Goal: Communication & Community: Share content

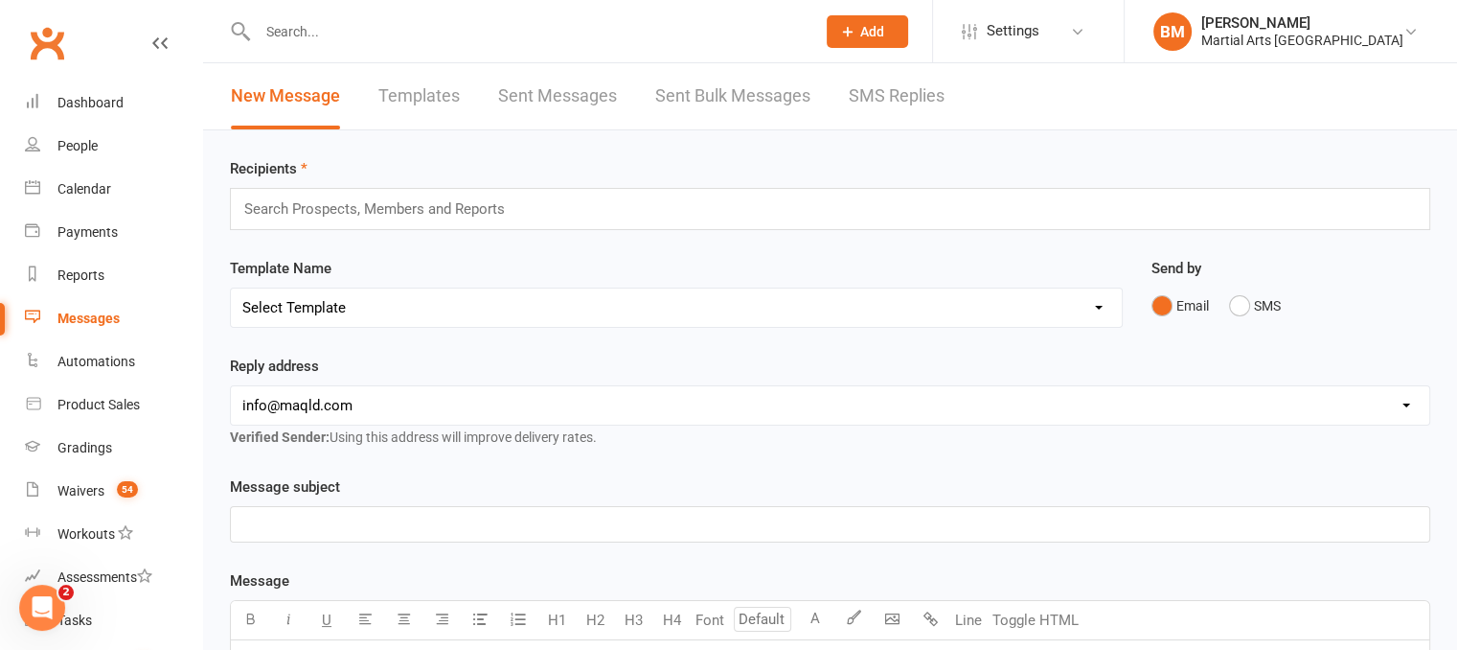
click at [431, 101] on link "Templates" at bounding box center [418, 96] width 81 height 66
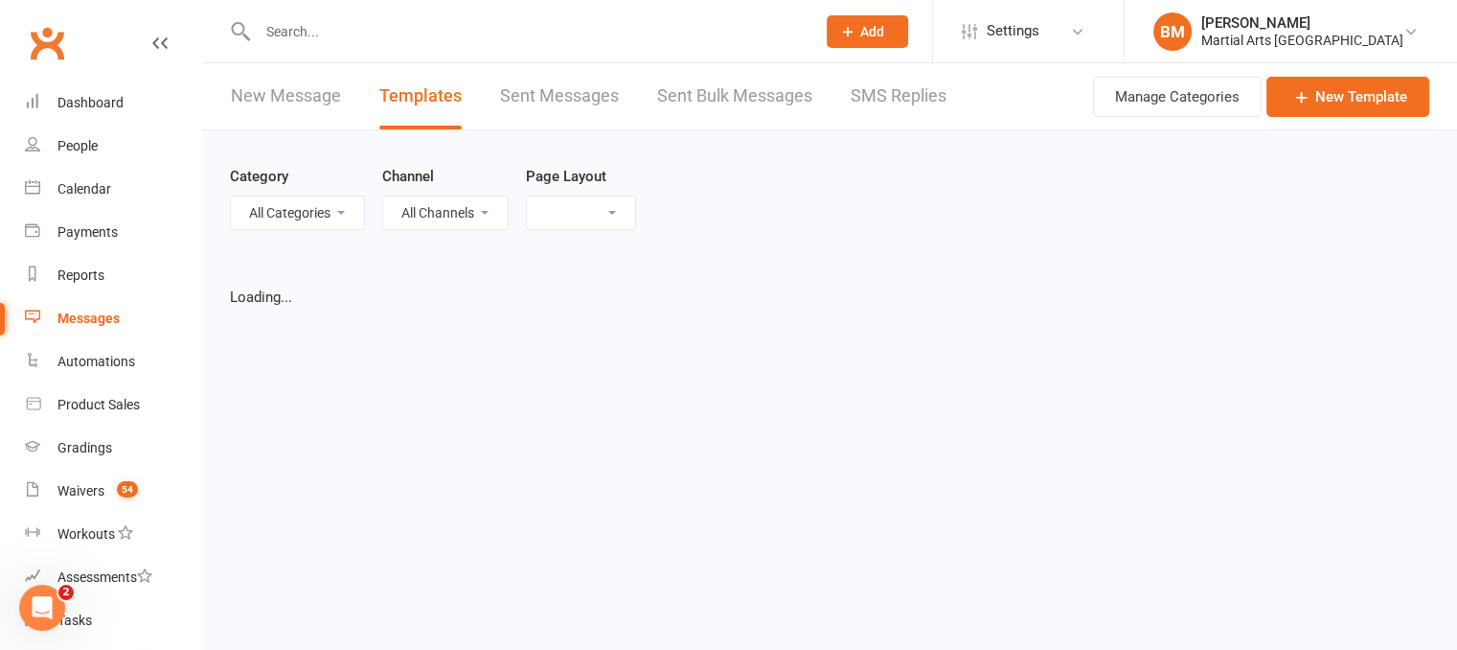
select select "grid"
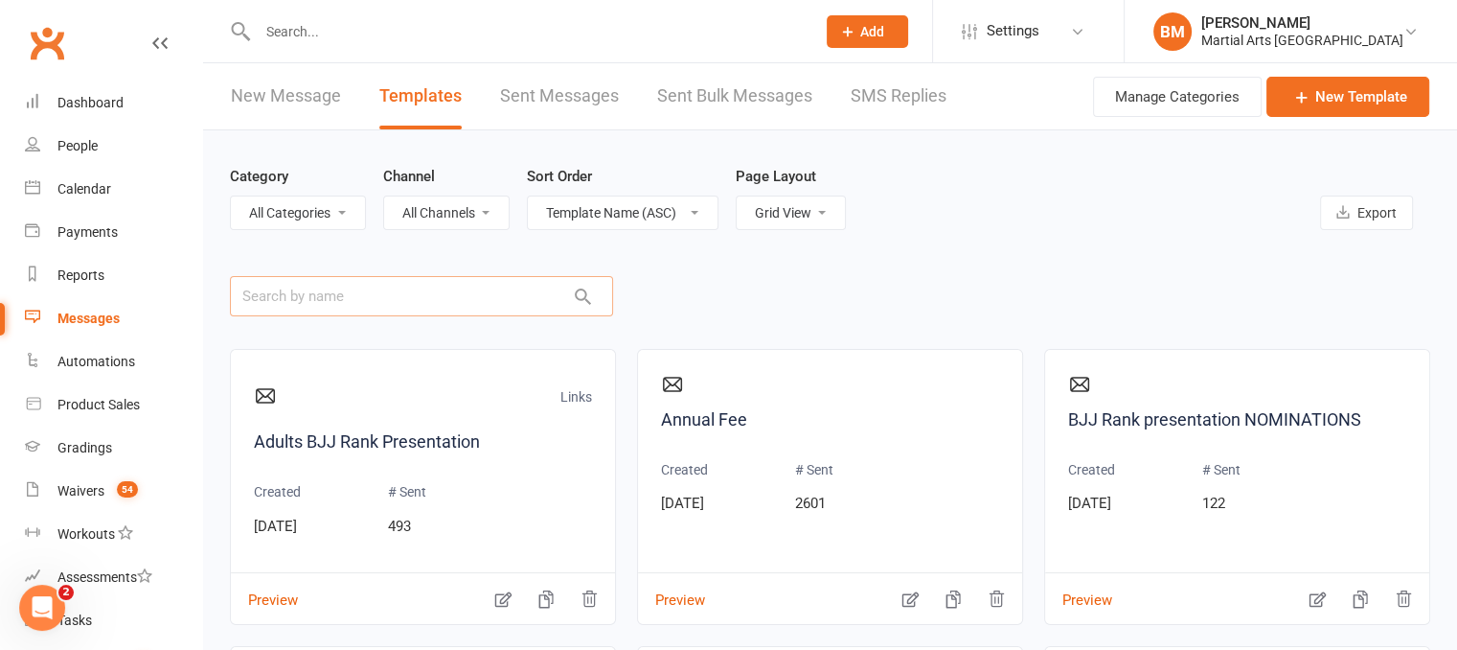
click at [352, 292] on input "text" at bounding box center [421, 296] width 383 height 40
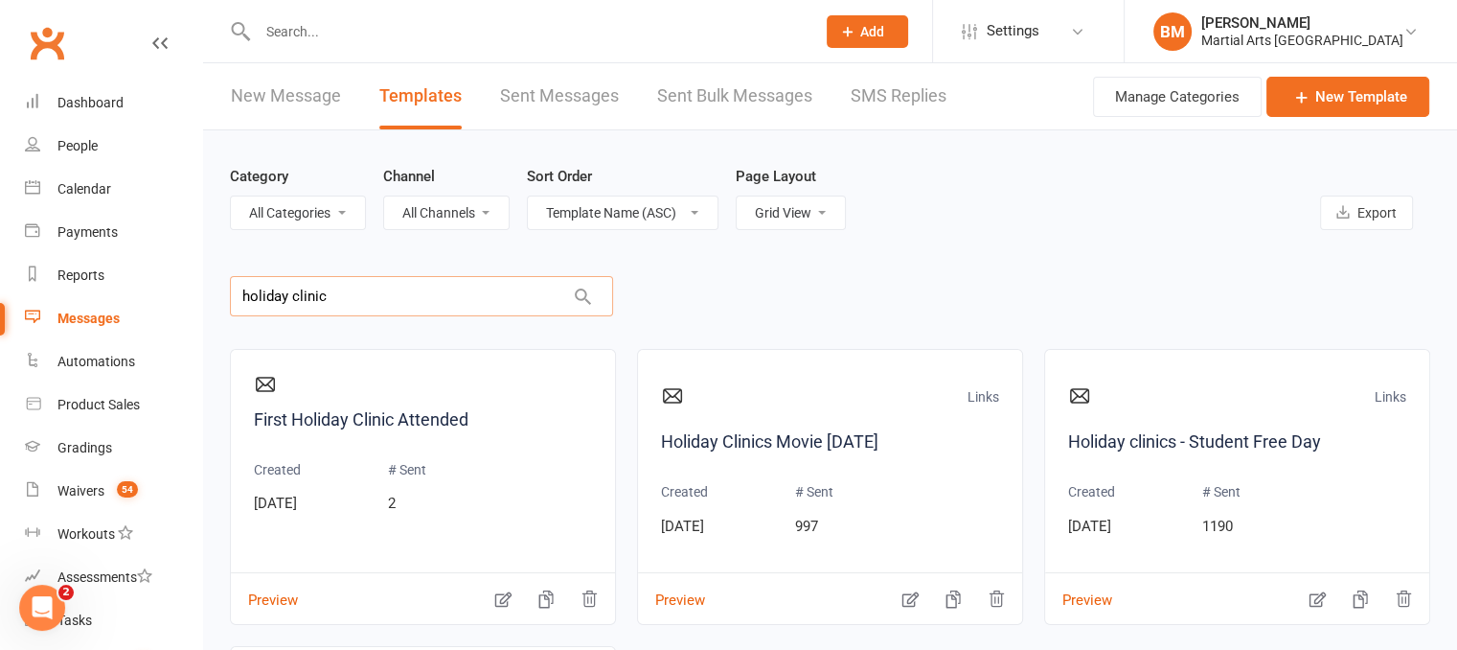
type input "holiday clinic"
click at [654, 260] on div "Category All Categories (No category) General Links Channel All Channels Email …" at bounding box center [830, 197] width 1200 height 134
click at [866, 331] on div "First Holiday Clinic Attended Created [DATE] # Sent 2 Preview Links Holiday Cli…" at bounding box center [830, 635] width 1200 height 615
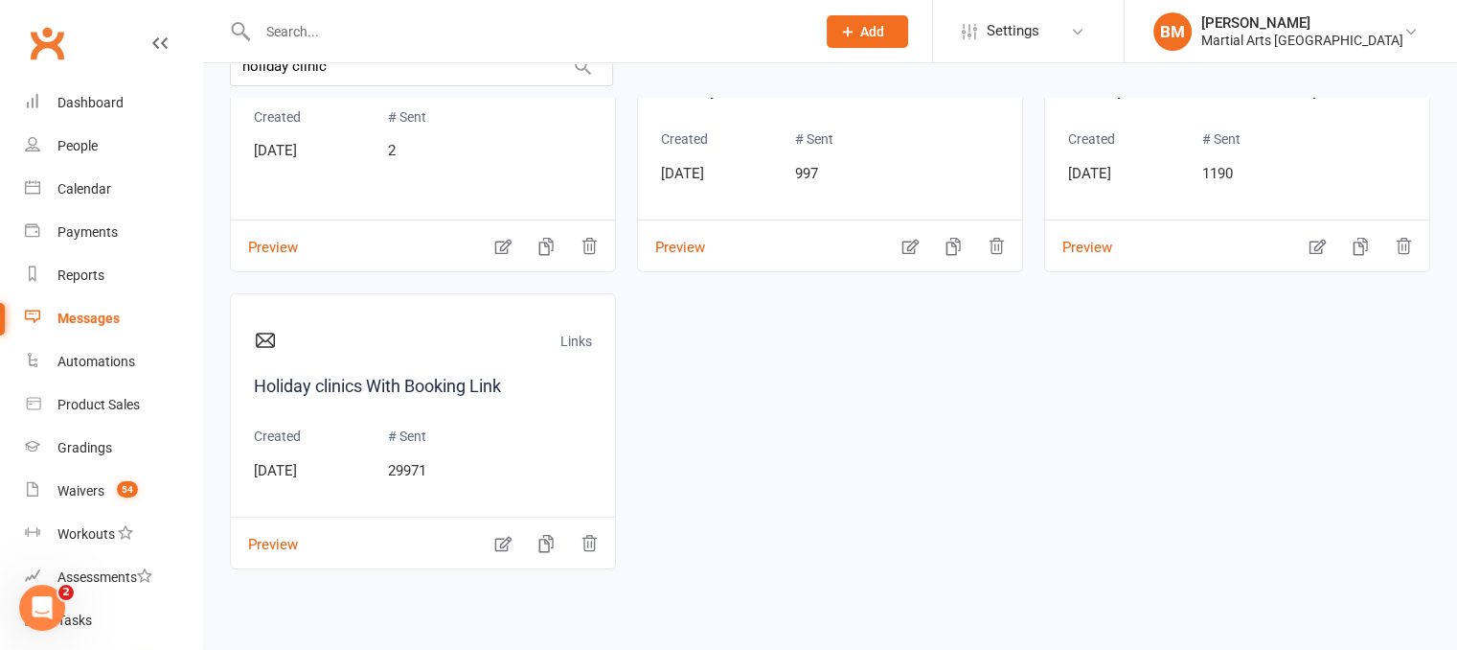
scroll to position [98, 0]
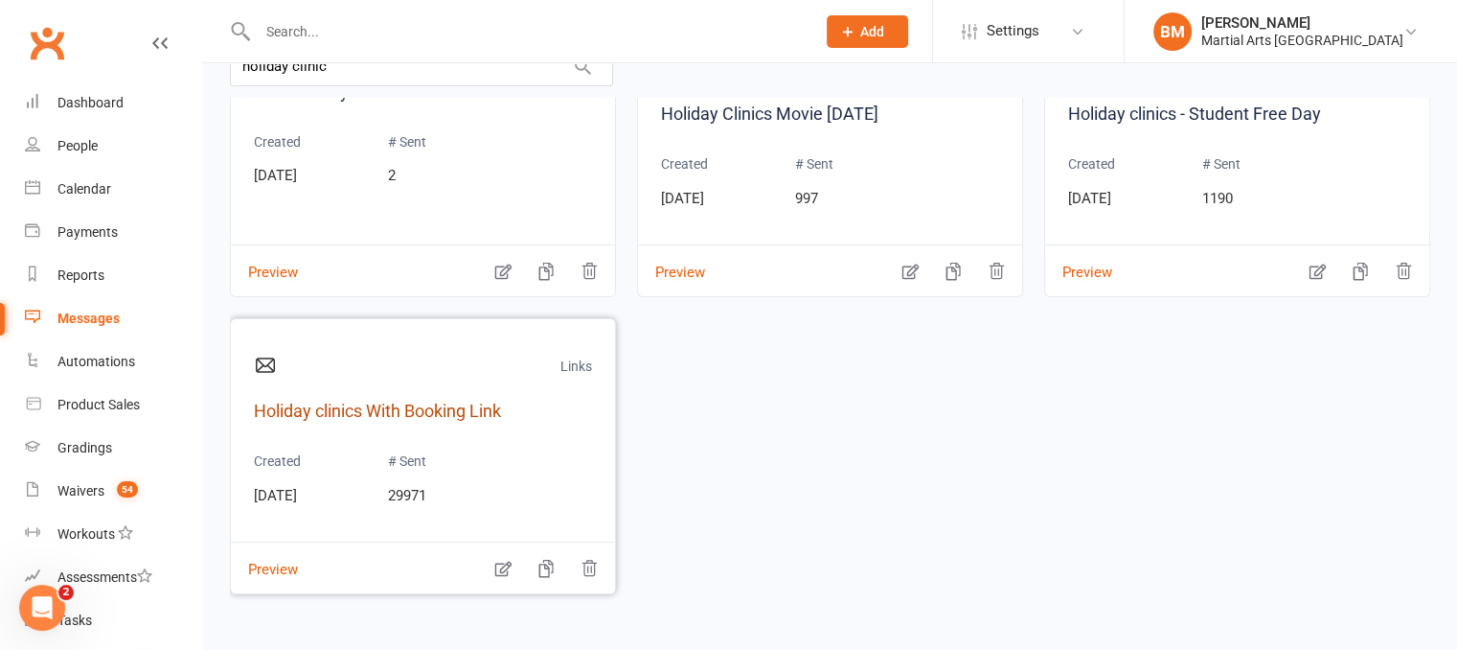
click at [398, 415] on link "Holiday clinics With Booking Link" at bounding box center [423, 412] width 338 height 28
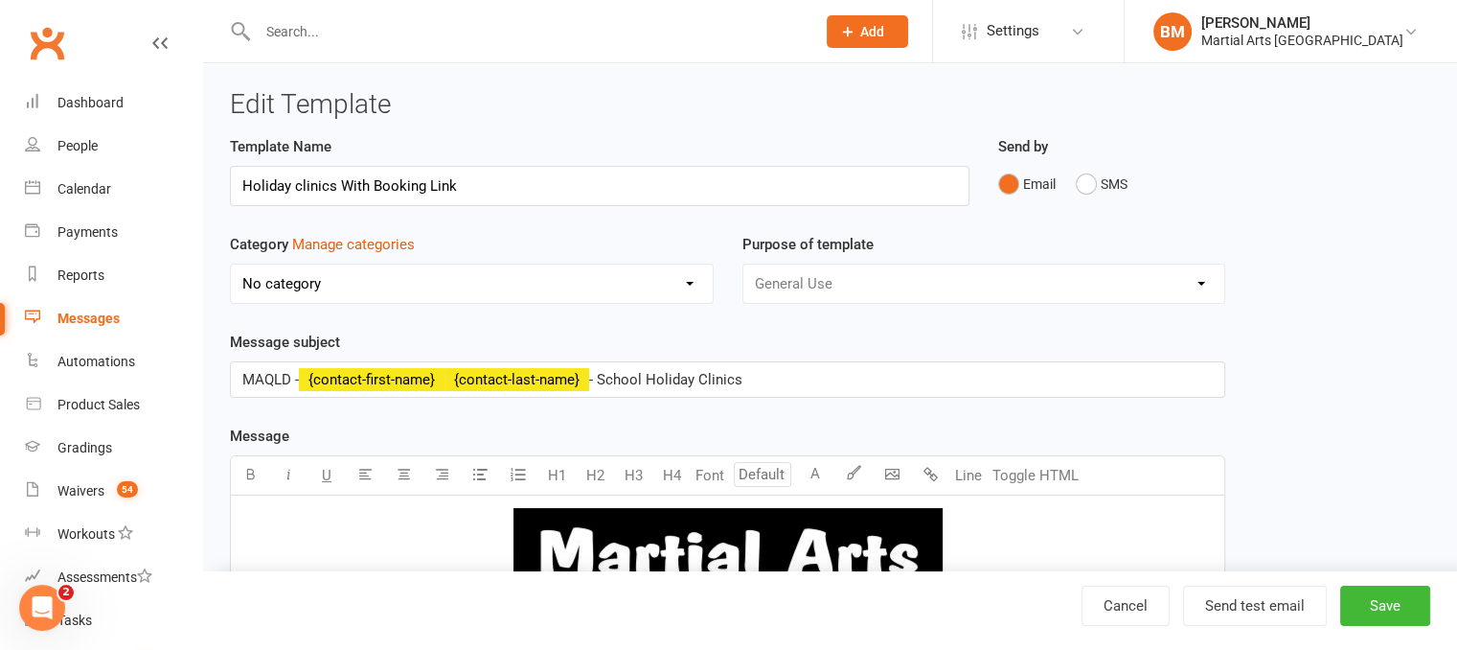
select select "6287"
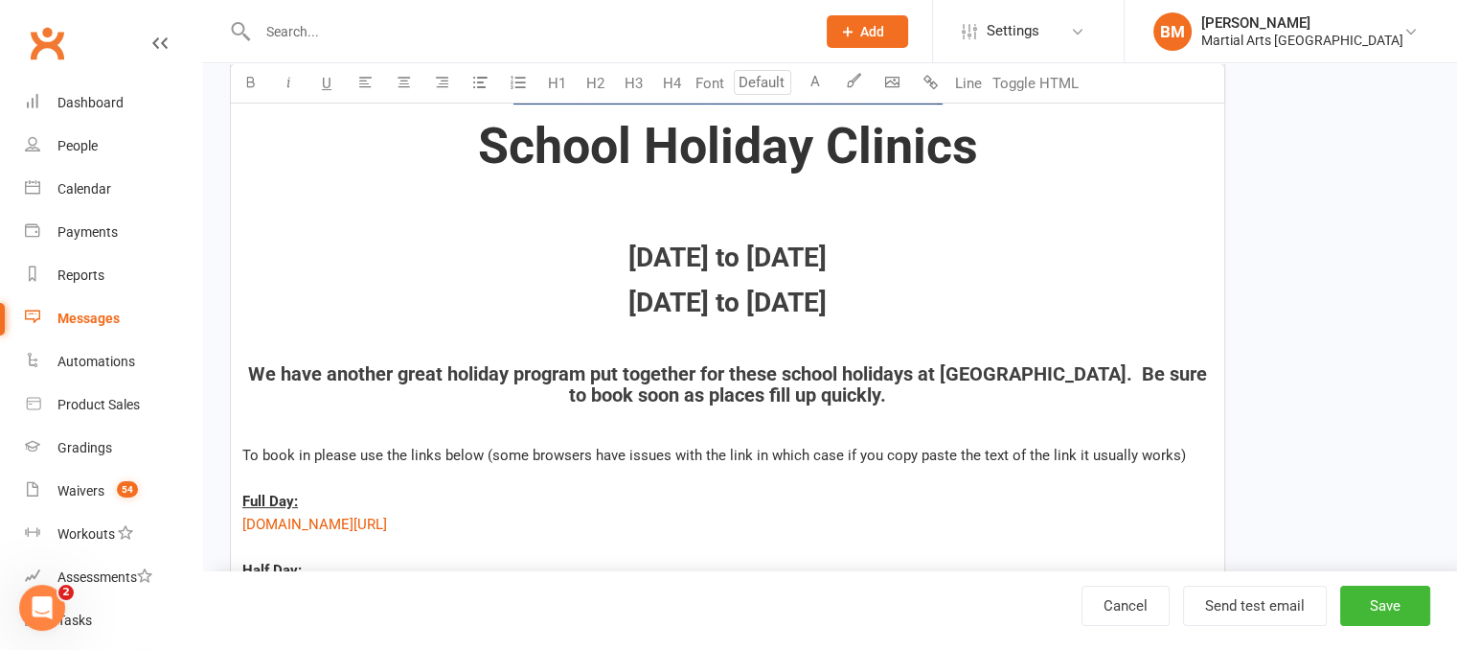
scroll to position [529, 0]
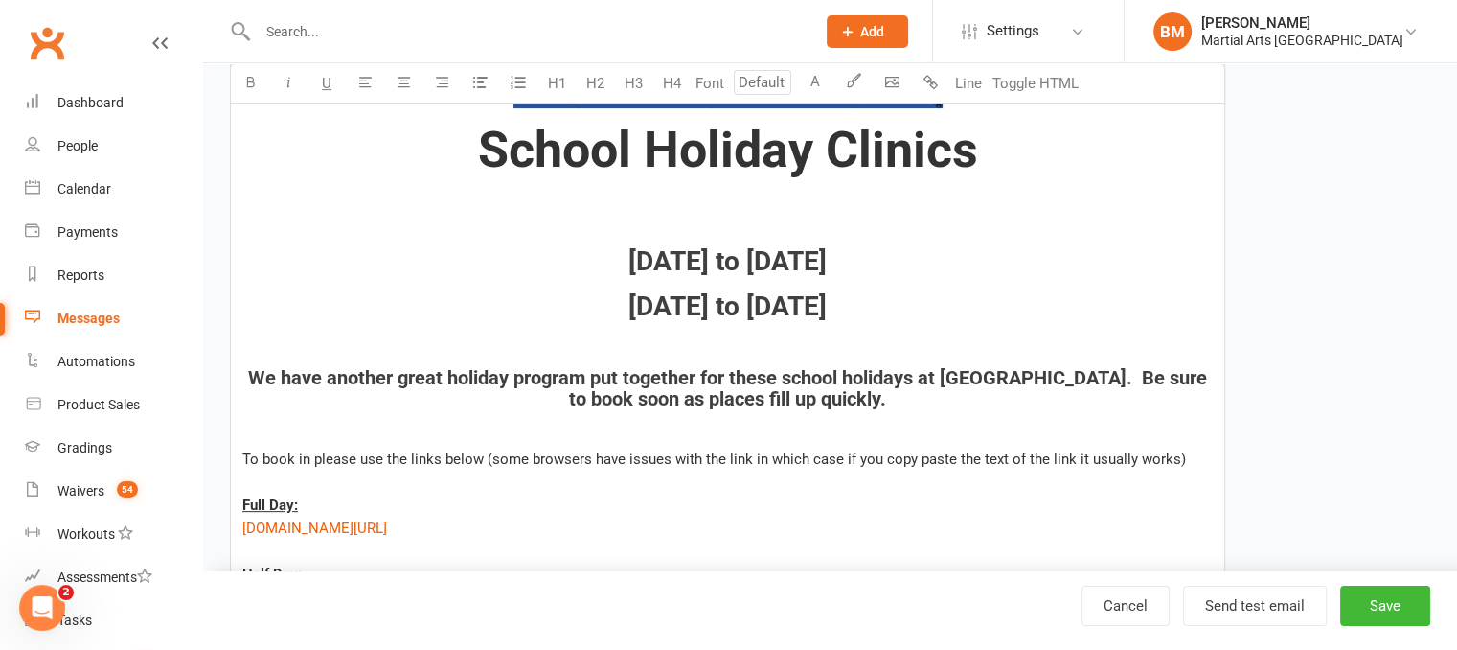
click at [628, 262] on span "[DATE] to [DATE]" at bounding box center [727, 261] width 198 height 32
click at [827, 265] on span "[DATE] to [DATE]" at bounding box center [727, 261] width 198 height 32
click at [628, 304] on span "[DATE] to [DATE]" at bounding box center [727, 306] width 198 height 32
click at [696, 311] on span "[DATE] to [DATE]" at bounding box center [727, 306] width 198 height 32
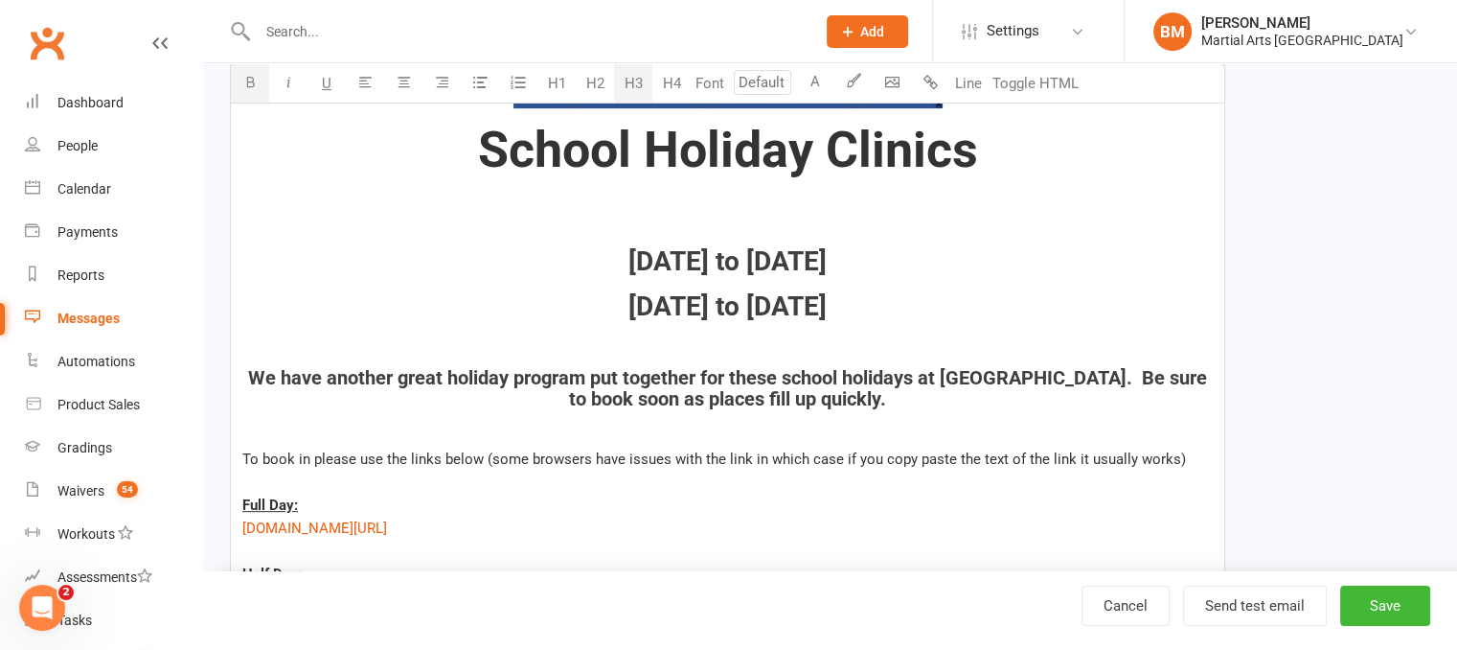
click at [827, 316] on span "[DATE] to [DATE]" at bounding box center [727, 306] width 198 height 32
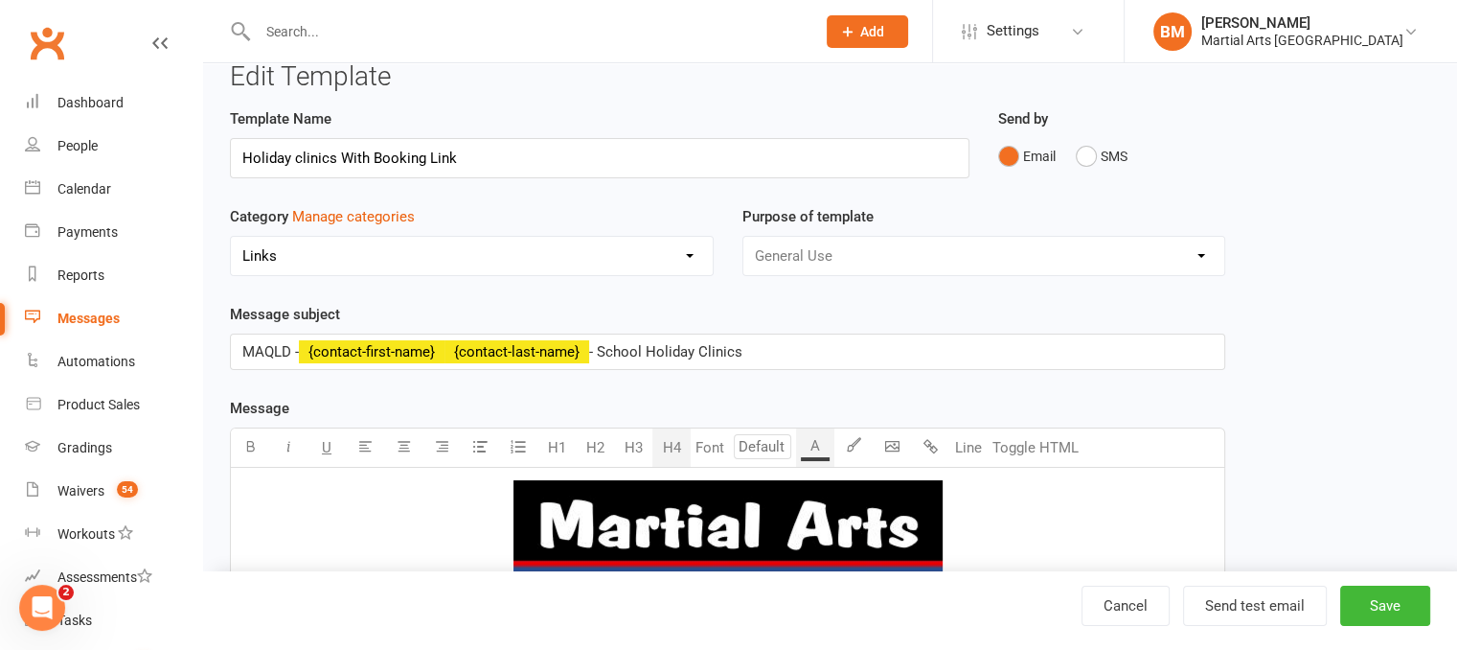
scroll to position [0, 0]
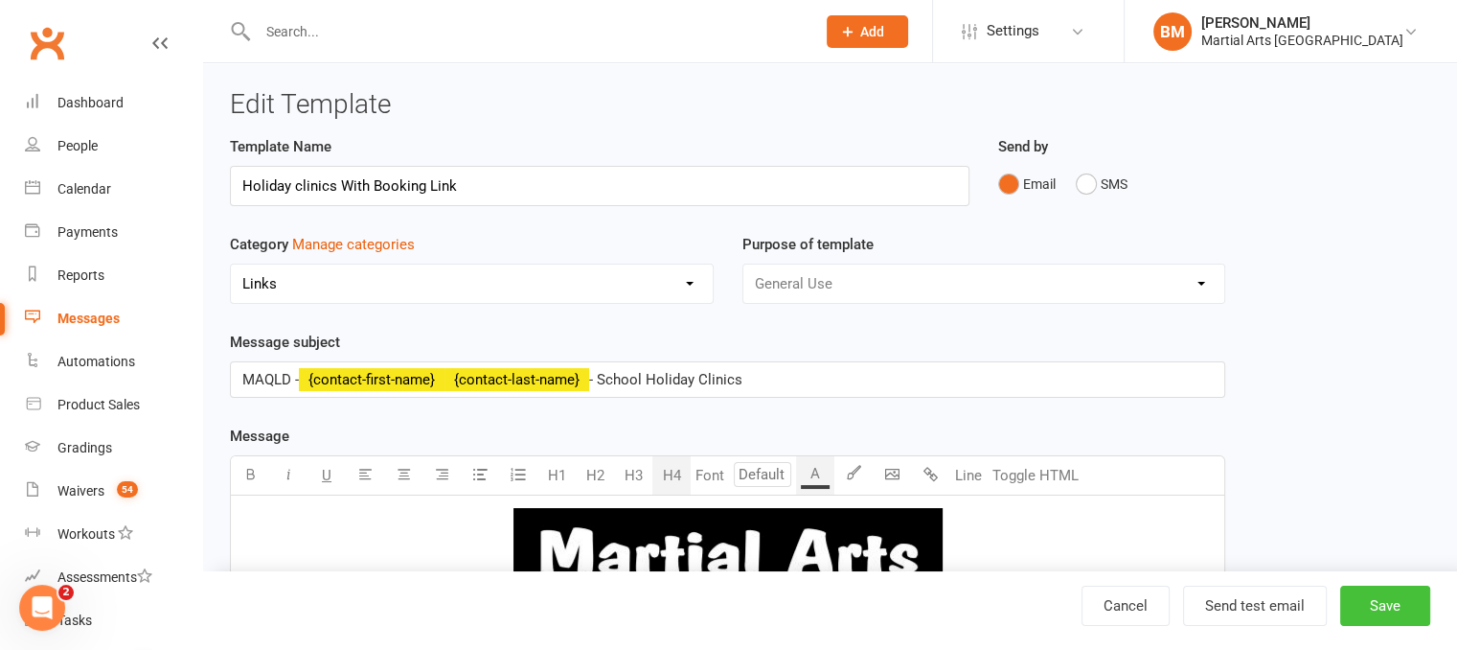
click at [1390, 609] on button "Save" at bounding box center [1385, 605] width 90 height 40
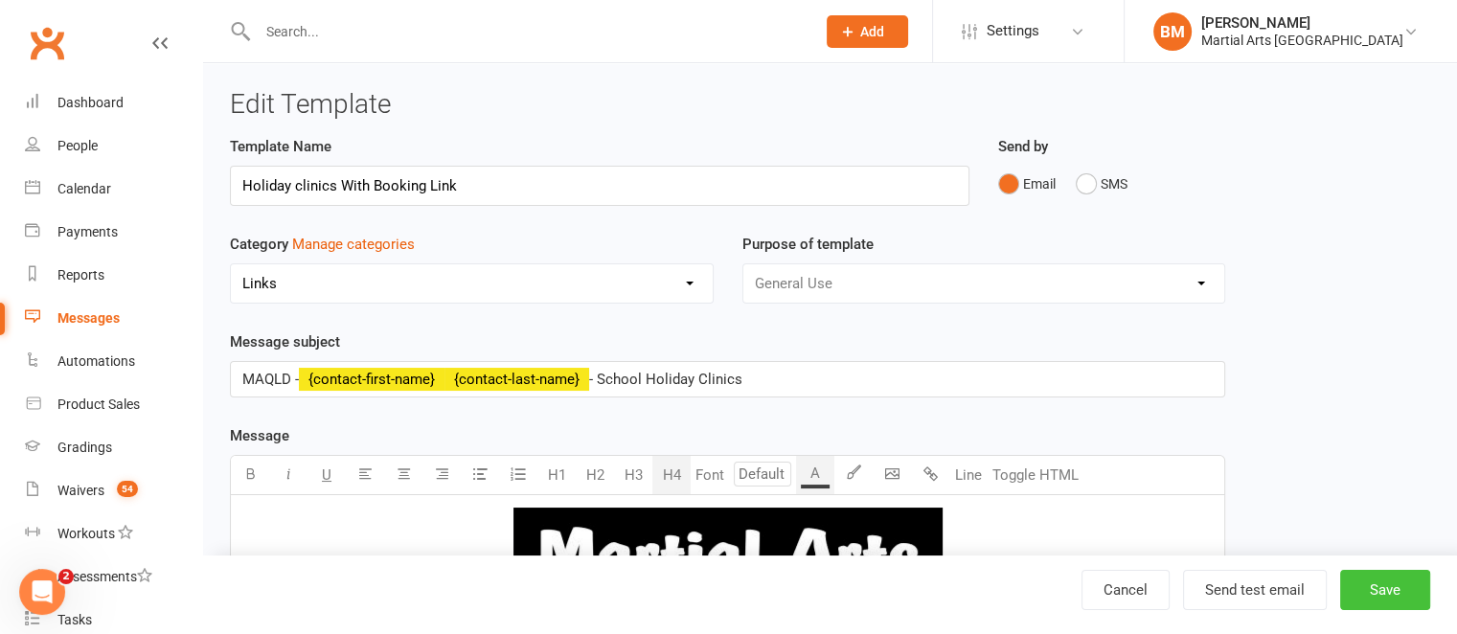
select select "grid"
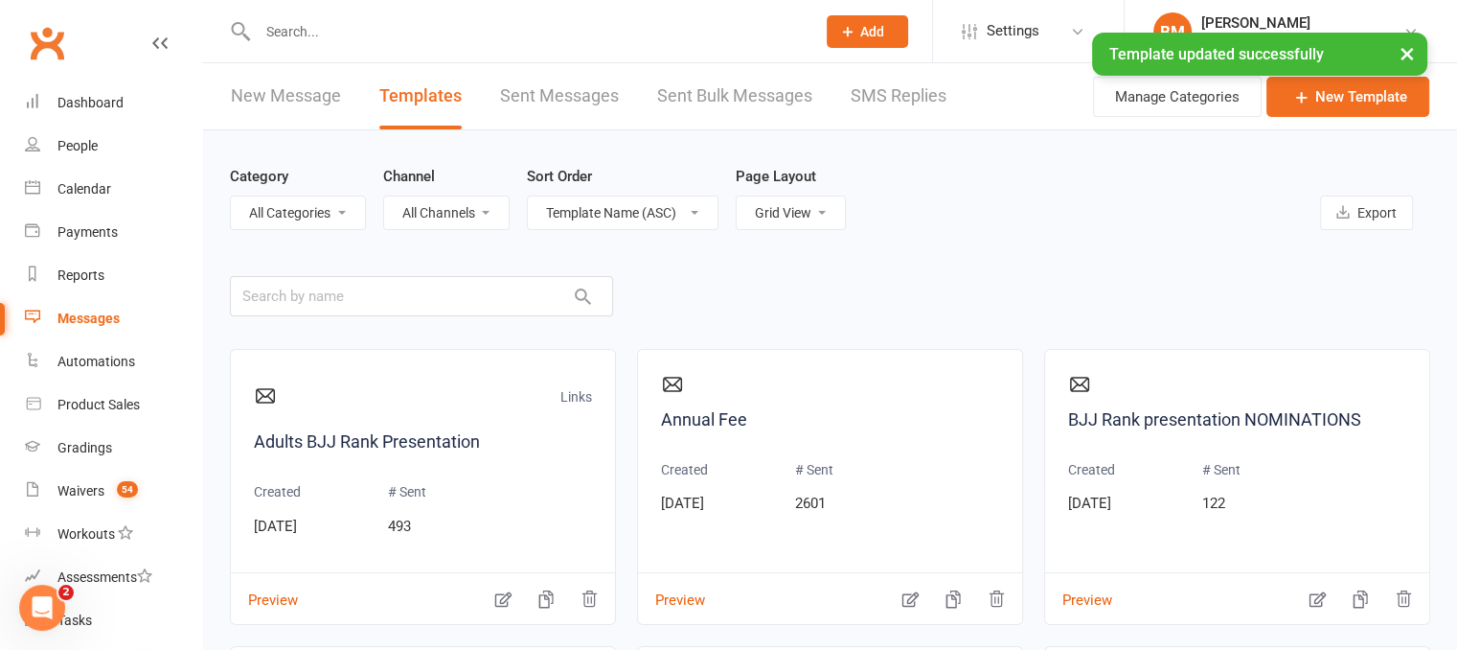
click at [301, 101] on link "New Message" at bounding box center [286, 96] width 110 height 66
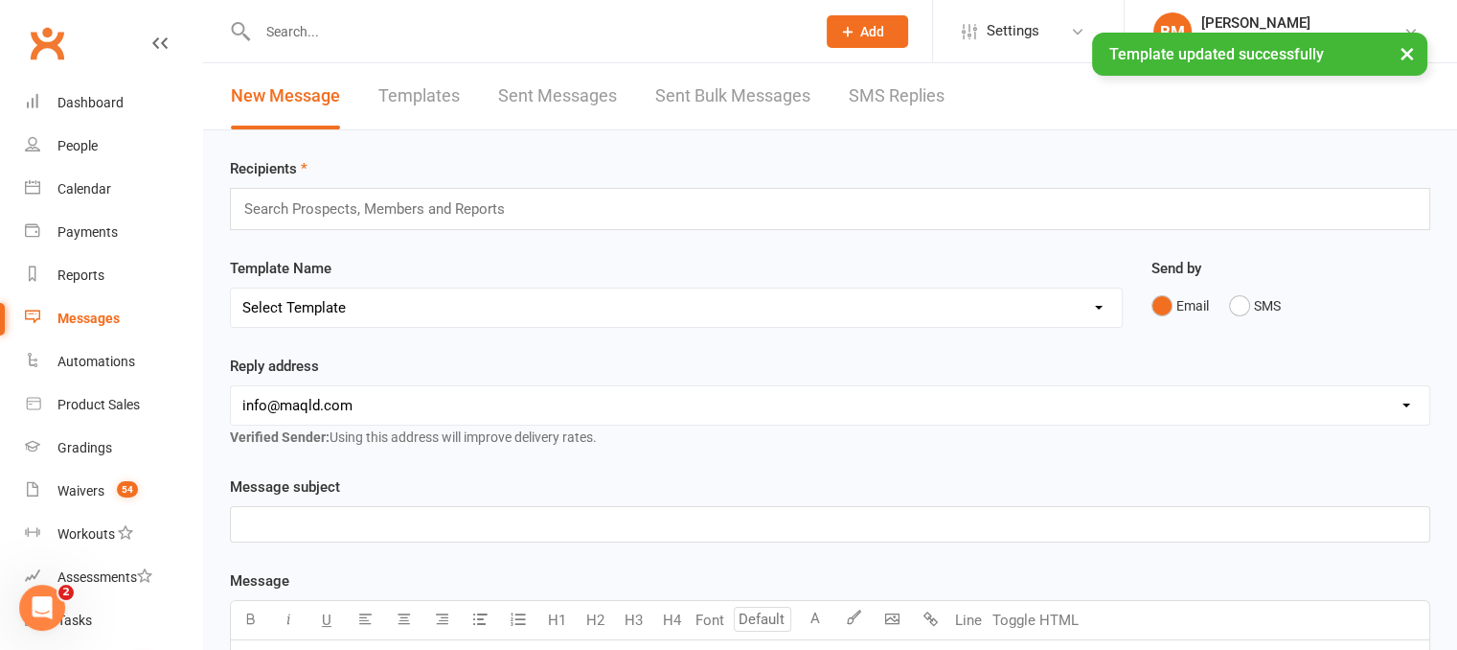
click at [351, 227] on div "Search Prospects, Members and Reports" at bounding box center [830, 209] width 1200 height 42
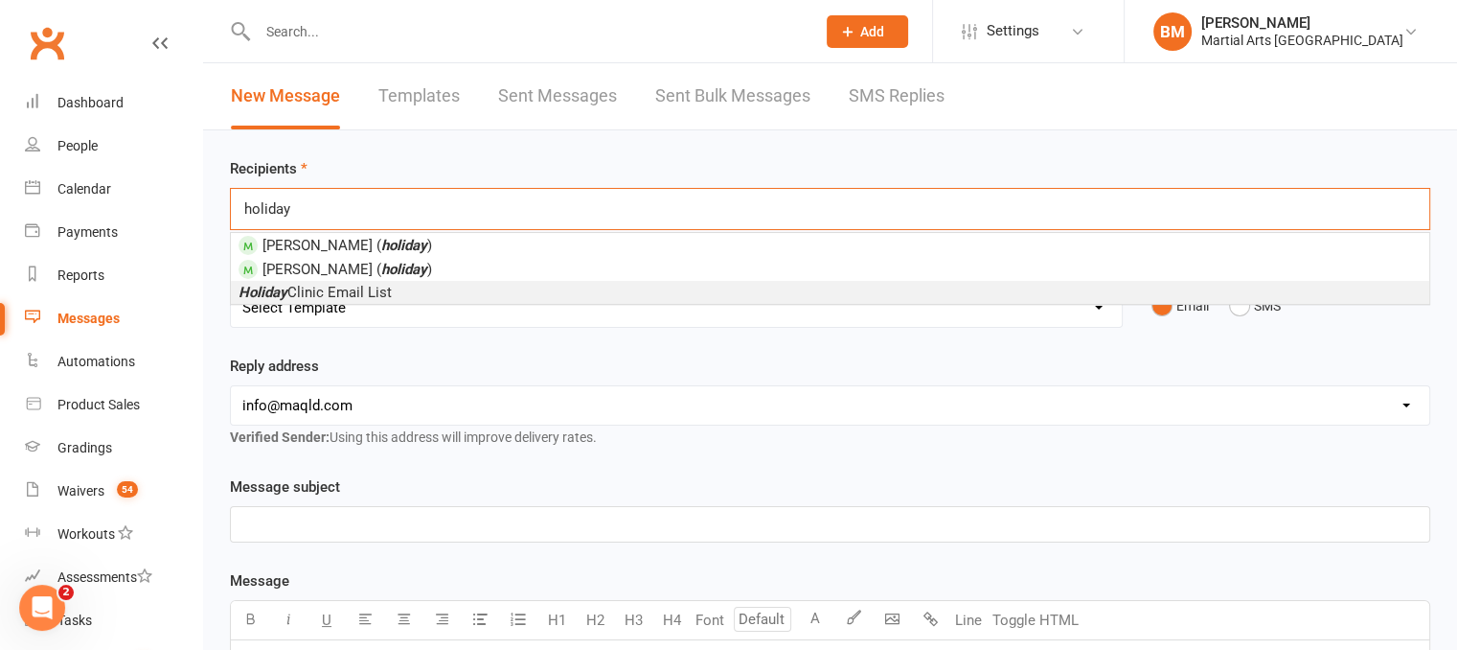
type input "holiday"
click at [399, 297] on li "Holiday Clinic Email List" at bounding box center [830, 292] width 1199 height 23
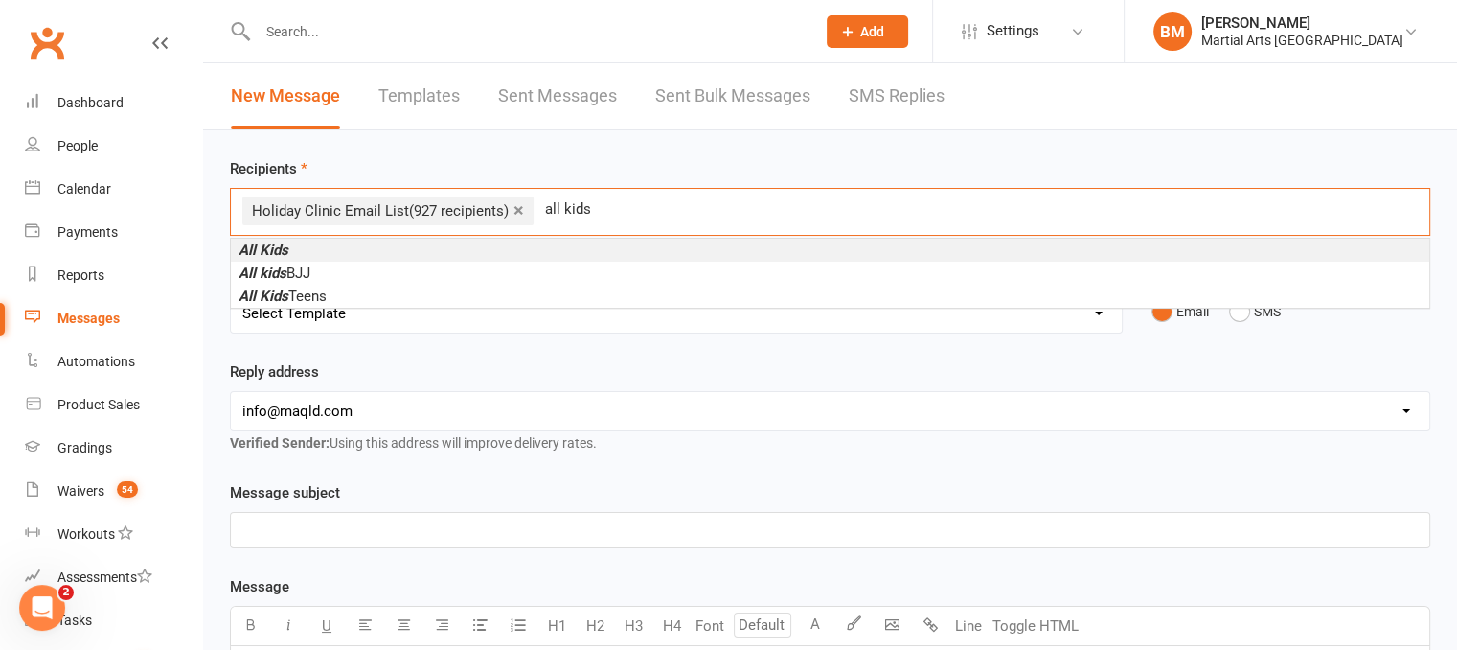
type input "all kids"
click at [277, 241] on em "All Kids" at bounding box center [264, 249] width 50 height 17
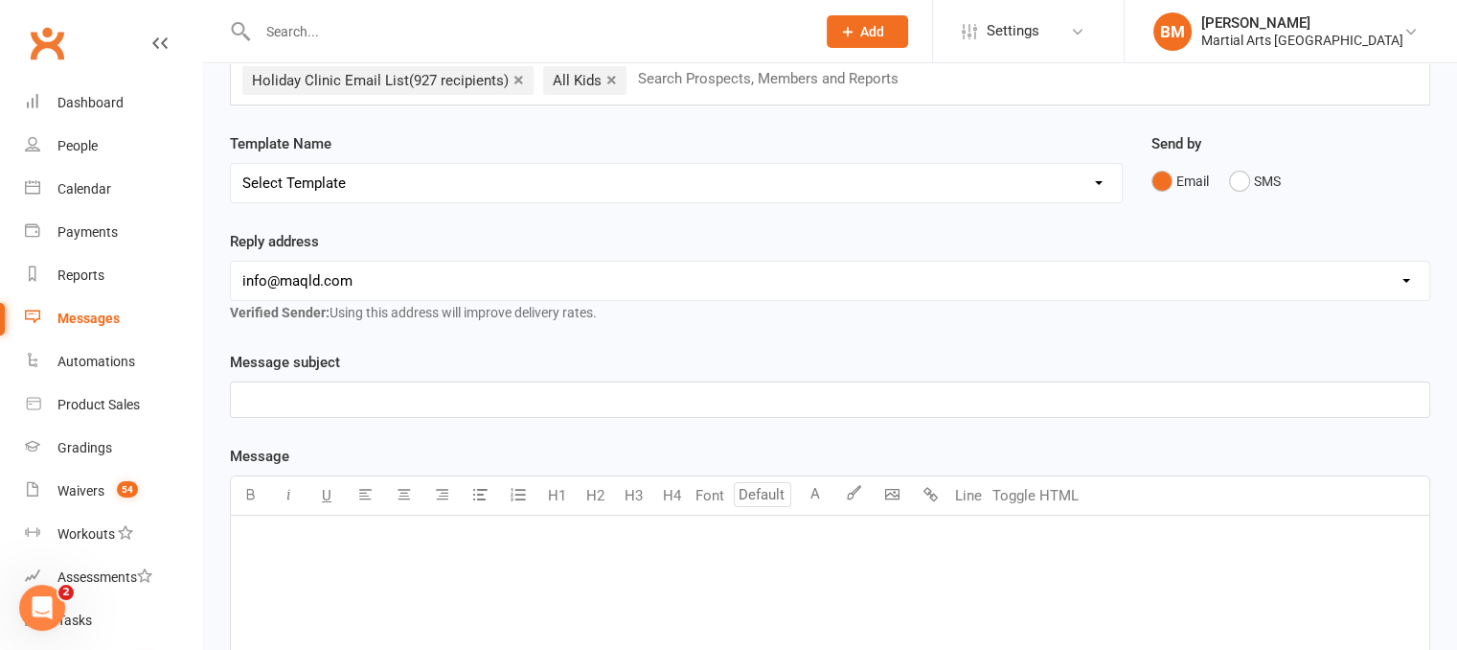
scroll to position [153, 0]
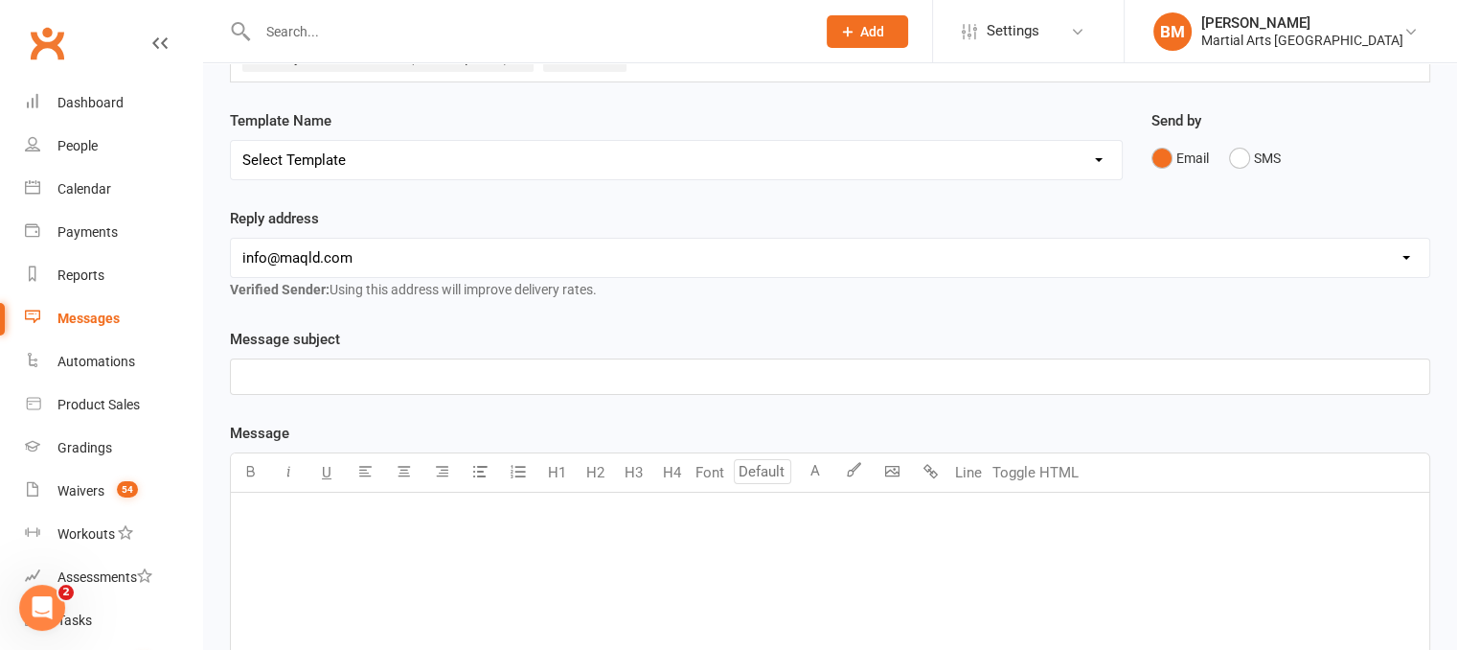
click at [473, 158] on select "Select Template [Email] Black Belt 1st degree [Email] Bushido Seminar [Email] K…" at bounding box center [676, 160] width 891 height 38
select select "7"
click at [231, 141] on select "Select Template [Email] Black Belt 1st degree [Email] Bushido Seminar [Email] K…" at bounding box center [676, 160] width 891 height 38
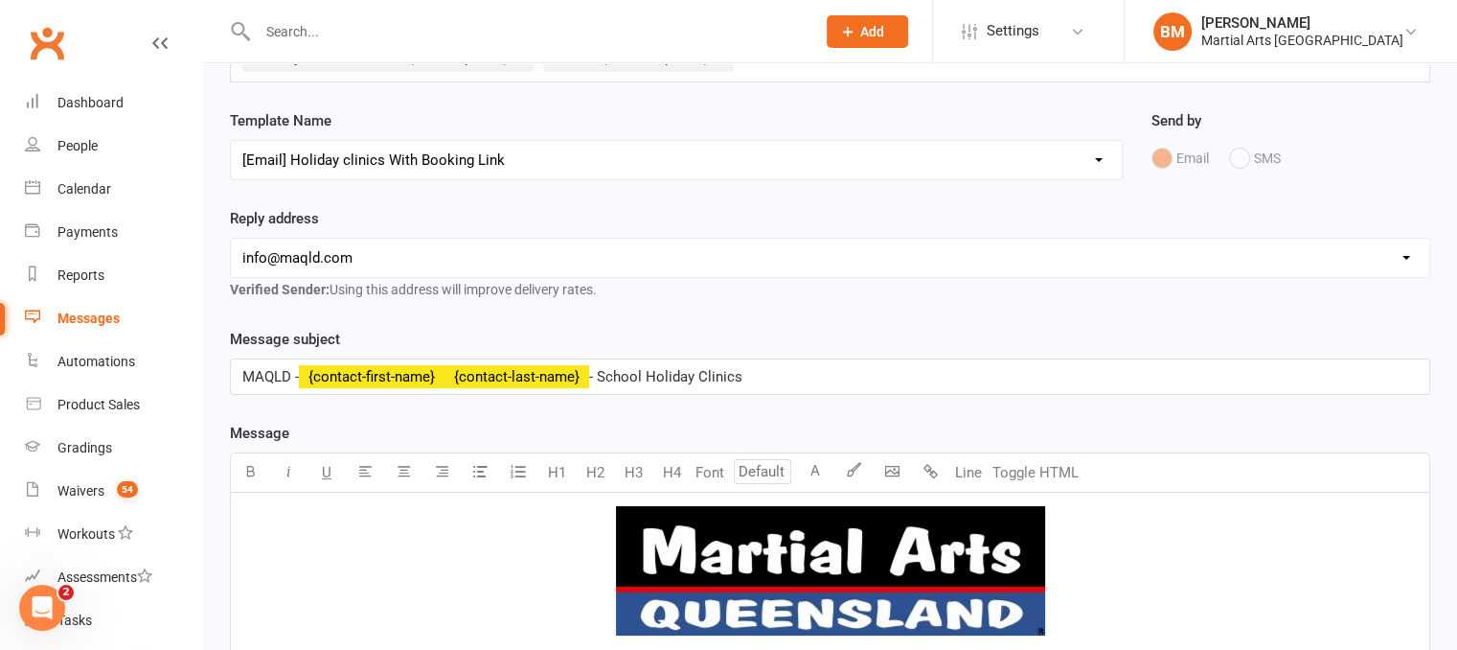
click at [419, 263] on select "[EMAIL_ADDRESS][DOMAIN_NAME] [EMAIL_ADDRESS][DOMAIN_NAME] [EMAIL_ADDRESS][DOMAI…" at bounding box center [830, 258] width 1199 height 38
select select "2"
click at [231, 239] on select "[EMAIL_ADDRESS][DOMAIN_NAME] [EMAIL_ADDRESS][DOMAIN_NAME] [EMAIL_ADDRESS][DOMAI…" at bounding box center [830, 258] width 1199 height 38
click at [778, 190] on div "Template Name Select Template [Email] Black Belt 1st degree [Email] Bushido Sem…" at bounding box center [677, 158] width 922 height 98
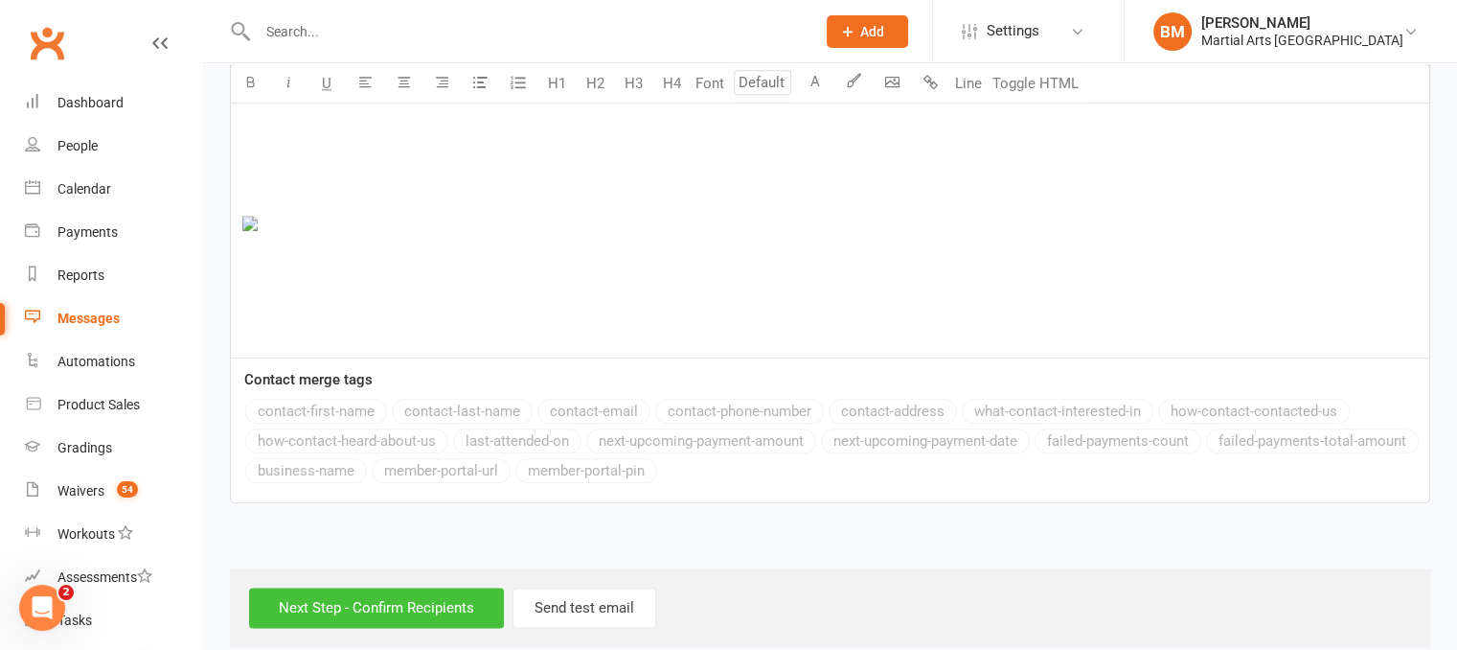
click at [341, 587] on input "Next Step - Confirm Recipients" at bounding box center [376, 607] width 255 height 40
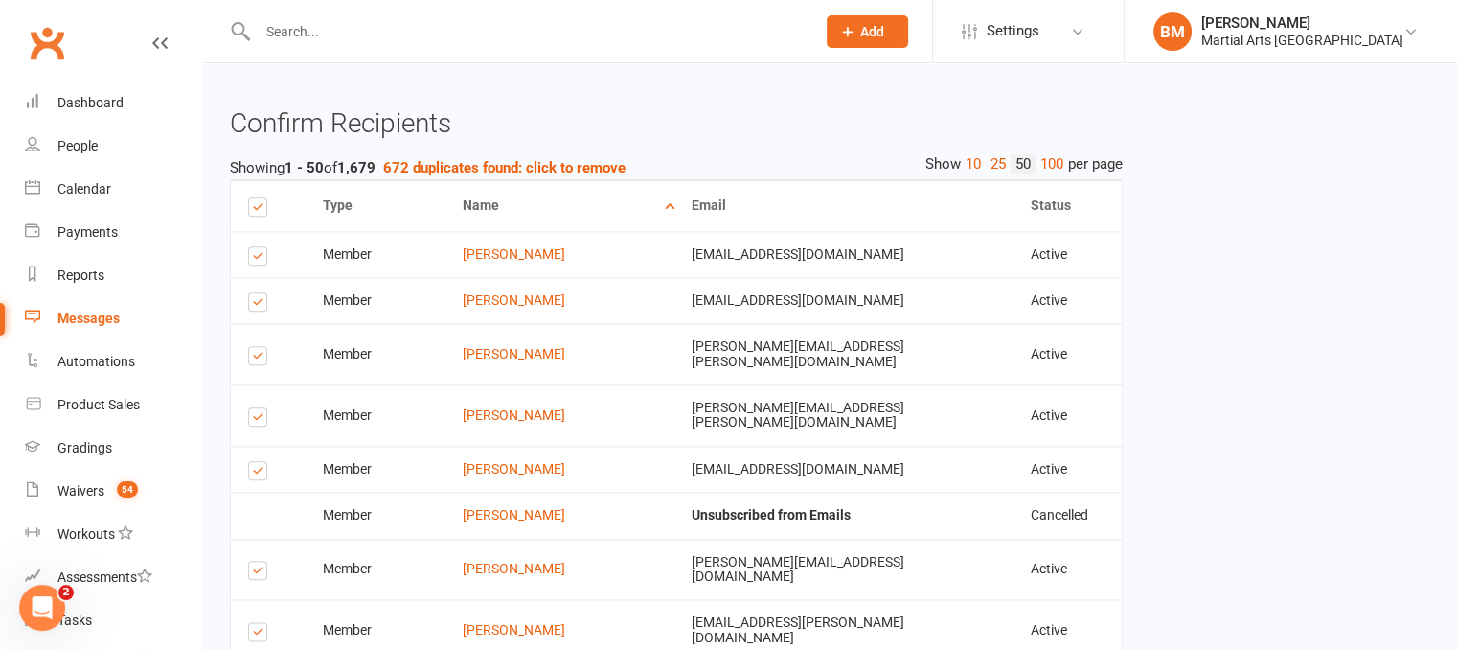
scroll to position [2094, 0]
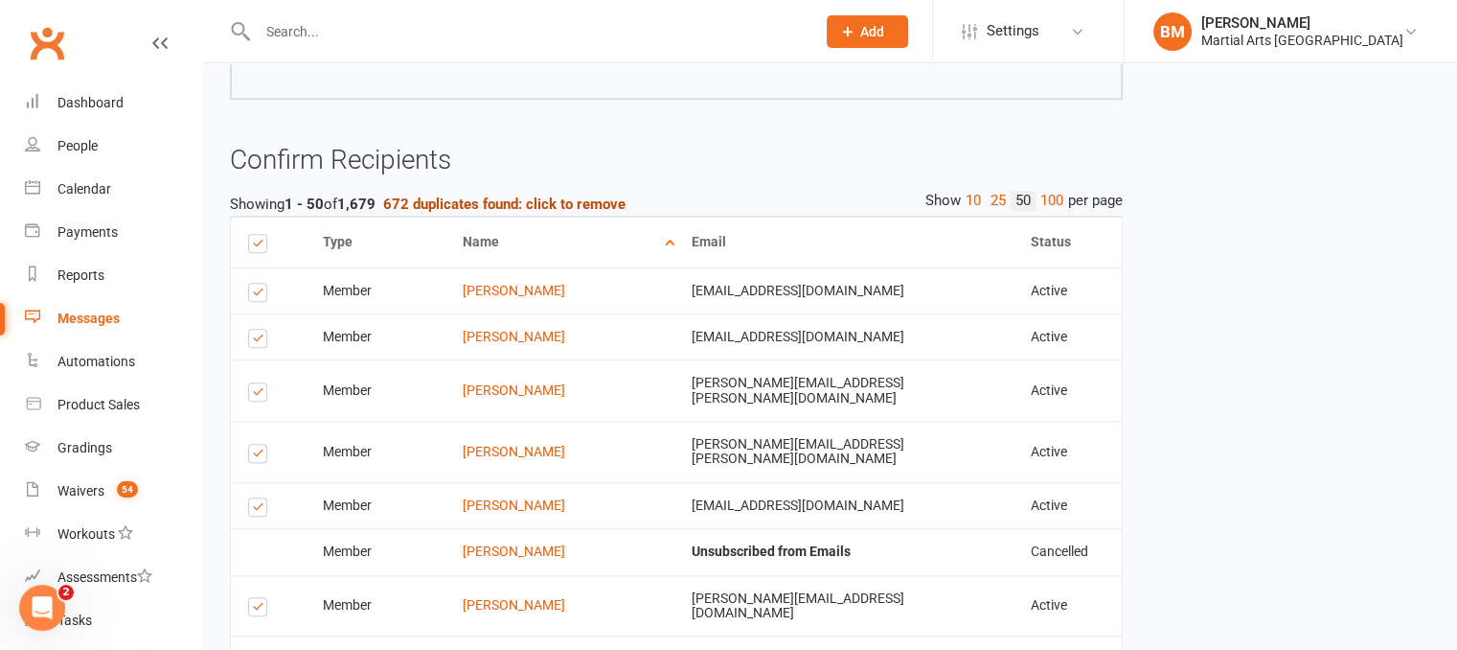
click at [591, 195] on strong "672 duplicates found: click to remove" at bounding box center [504, 203] width 242 height 17
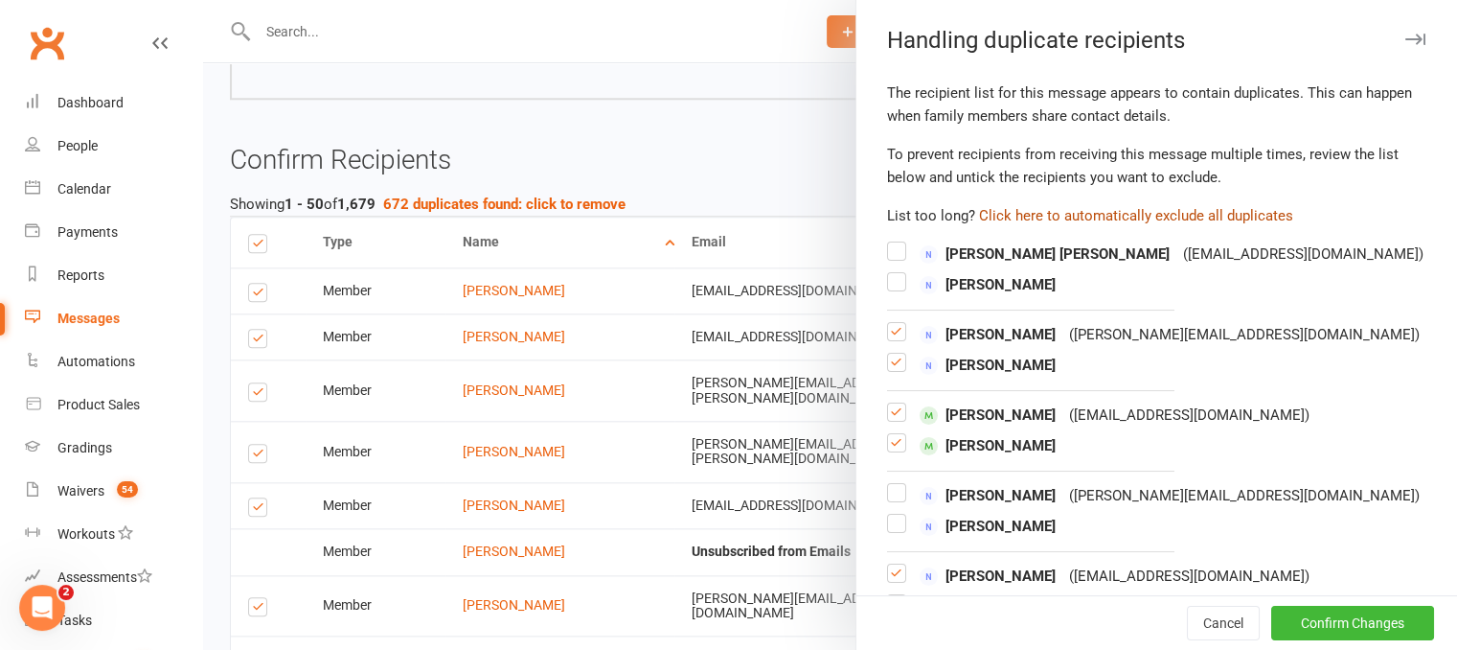
click at [1098, 212] on button "Click here to automatically exclude all duplicates" at bounding box center [1136, 215] width 314 height 23
click at [1316, 610] on button "Confirm Changes" at bounding box center [1352, 622] width 163 height 34
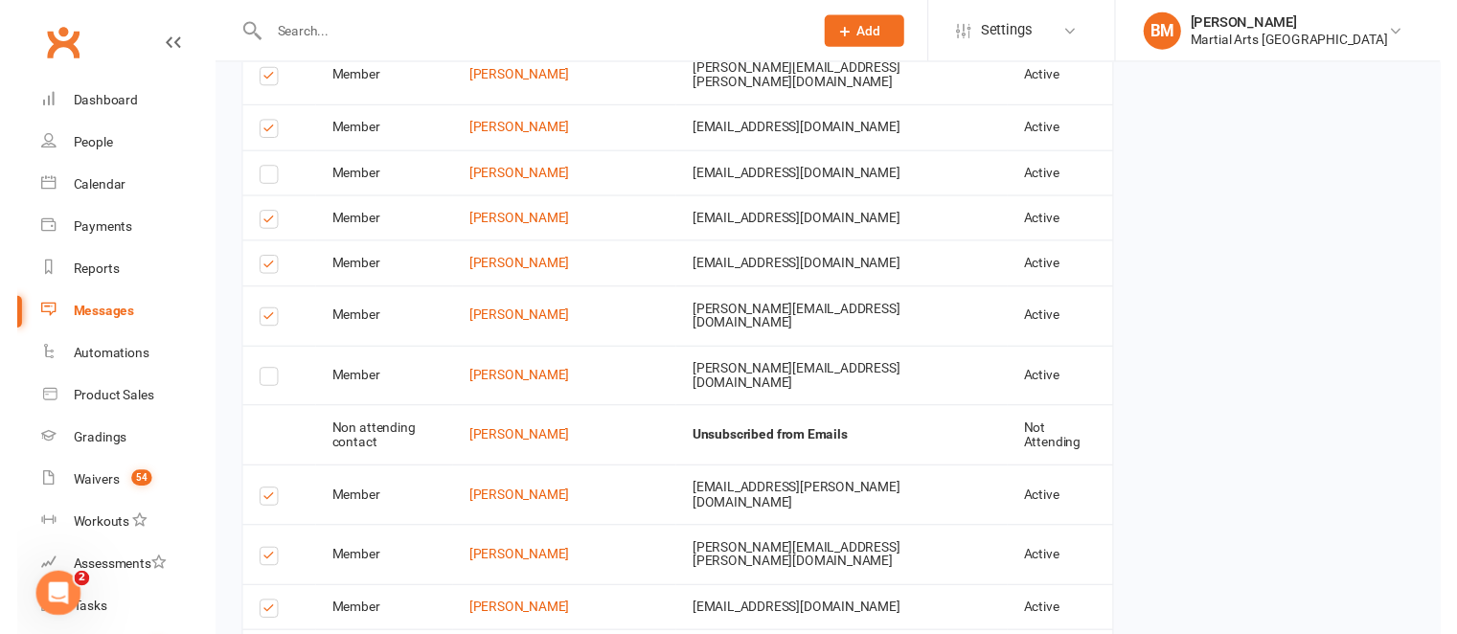
scroll to position [4273, 0]
